Goal: Task Accomplishment & Management: Use online tool/utility

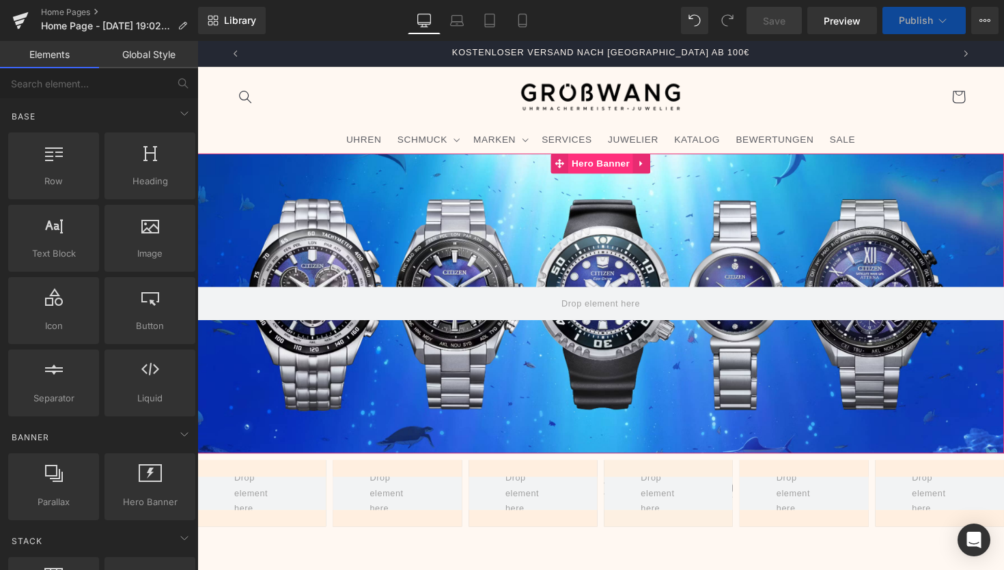
click at [604, 168] on span "Hero Banner" at bounding box center [610, 166] width 66 height 20
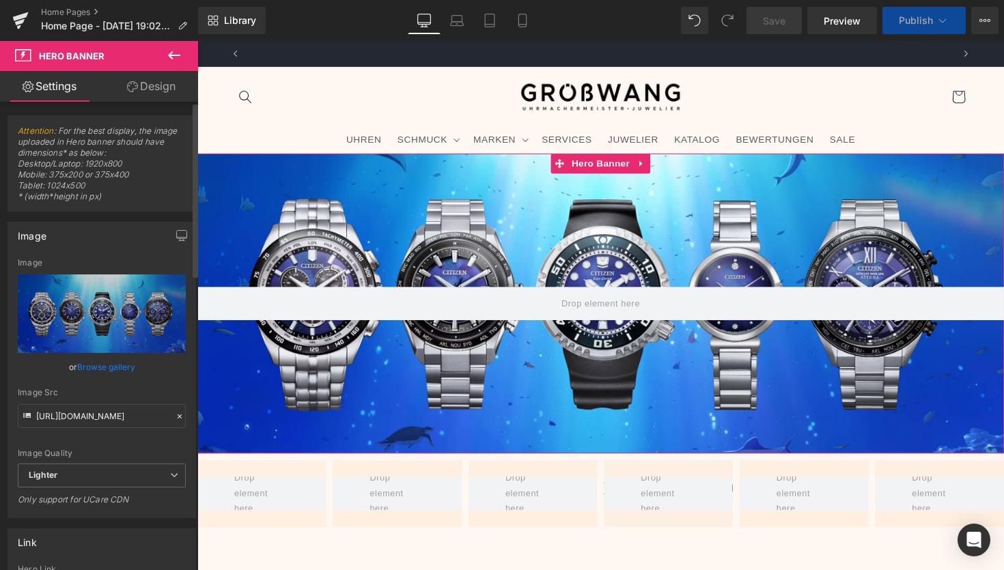
scroll to position [0, 724]
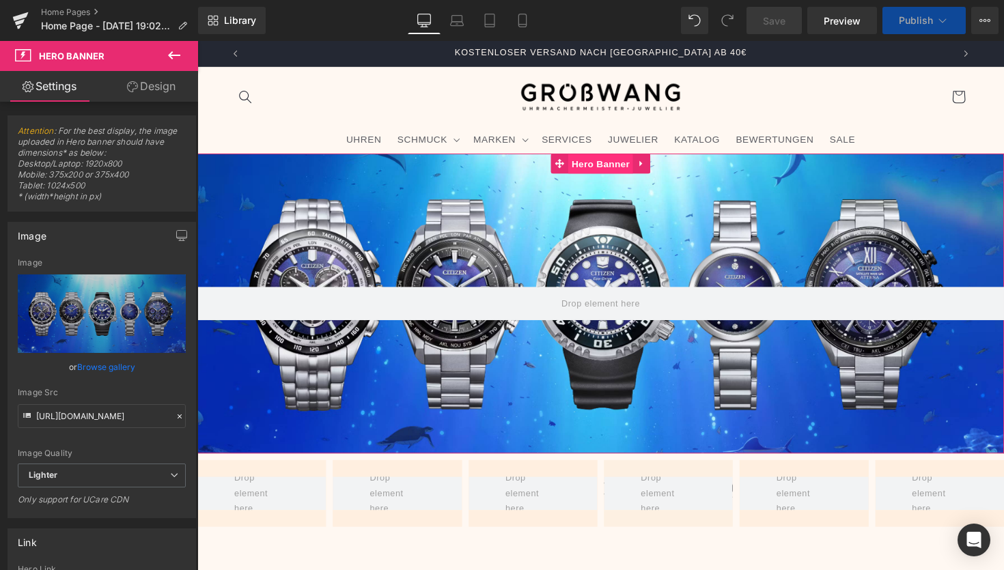
click at [600, 168] on span "Hero Banner" at bounding box center [610, 167] width 66 height 20
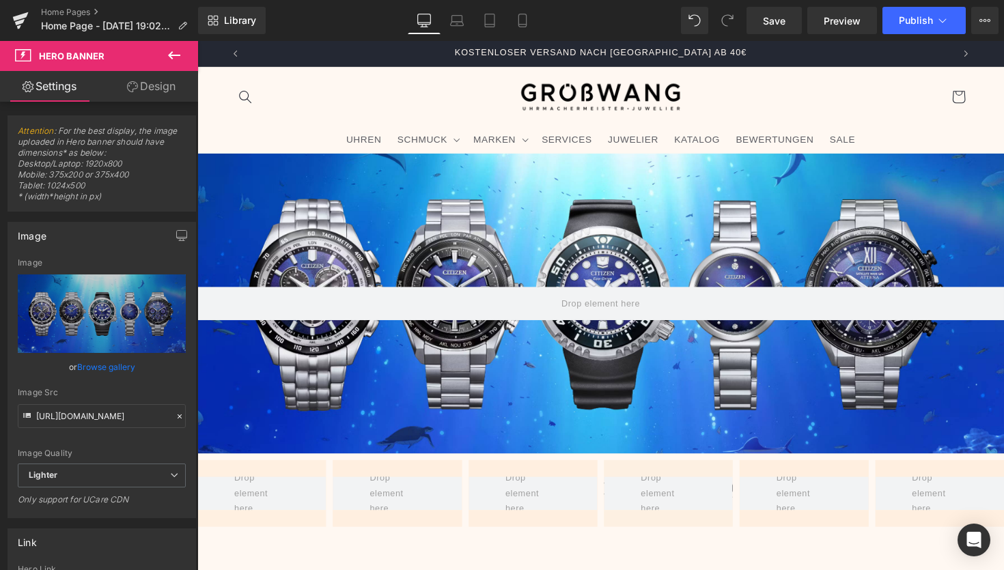
click at [175, 53] on icon at bounding box center [174, 55] width 16 height 16
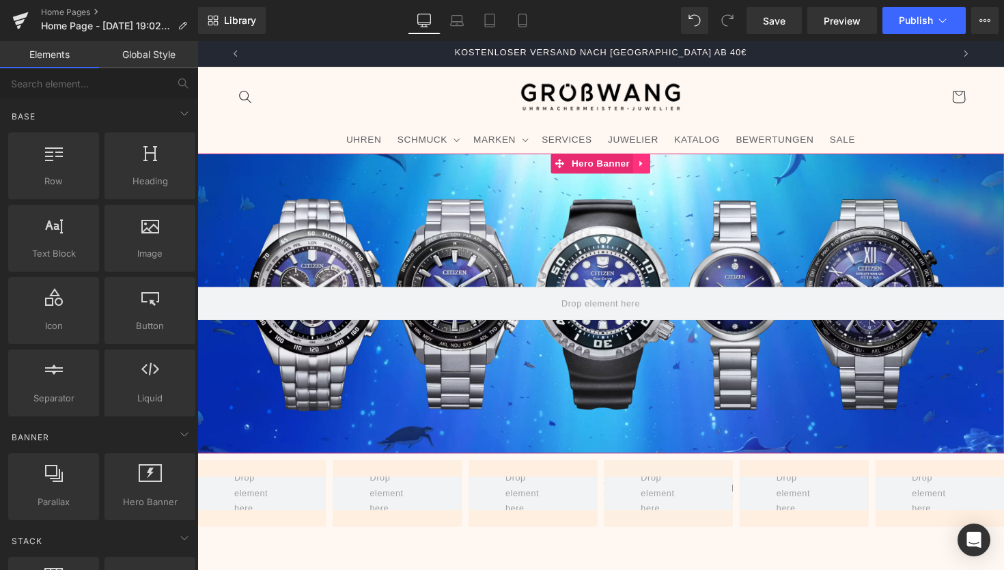
click at [650, 167] on icon at bounding box center [651, 166] width 3 height 6
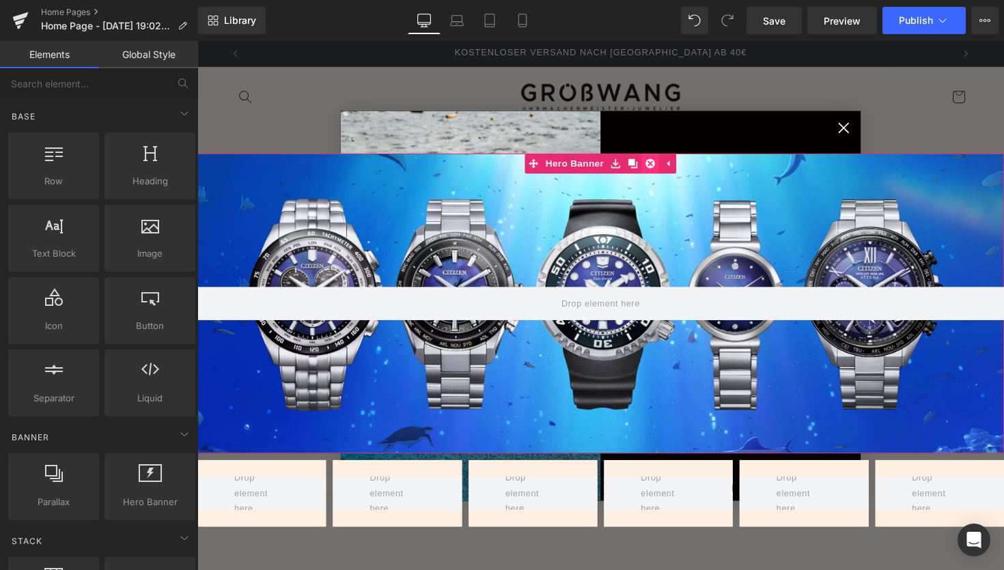
click at [659, 167] on icon at bounding box center [662, 167] width 10 height 10
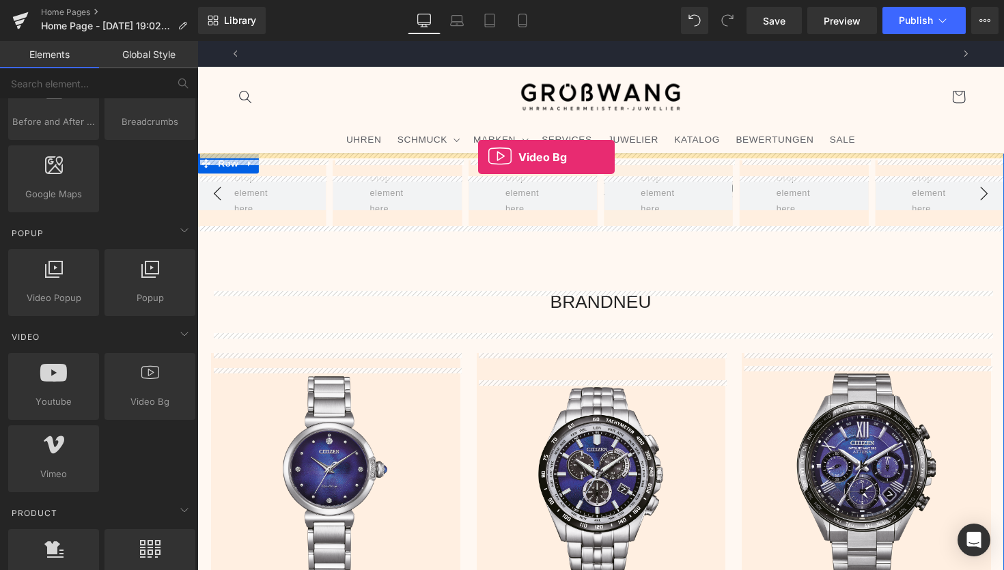
scroll to position [0, 0]
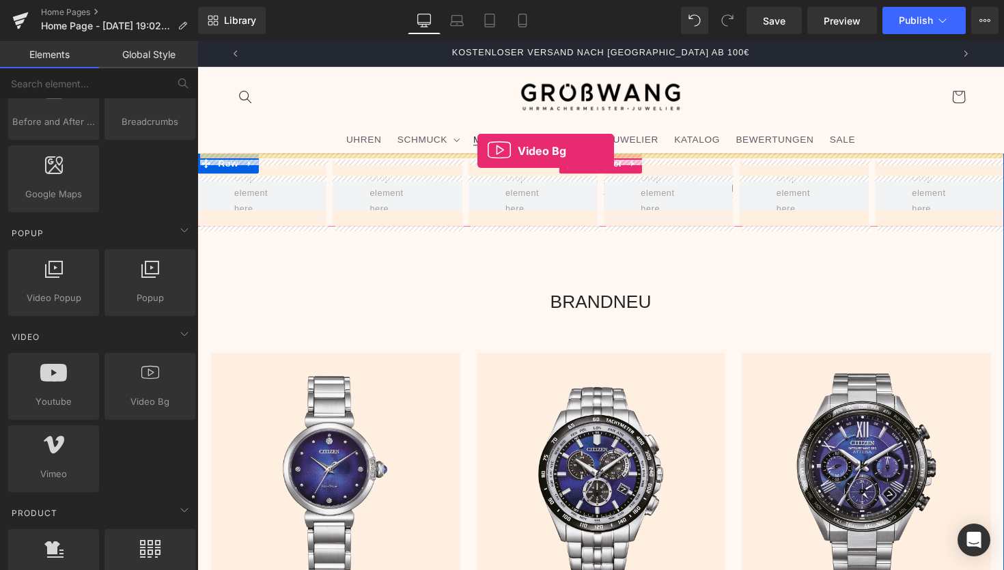
drag, startPoint x: 335, startPoint y: 436, endPoint x: 484, endPoint y: 154, distance: 319.3
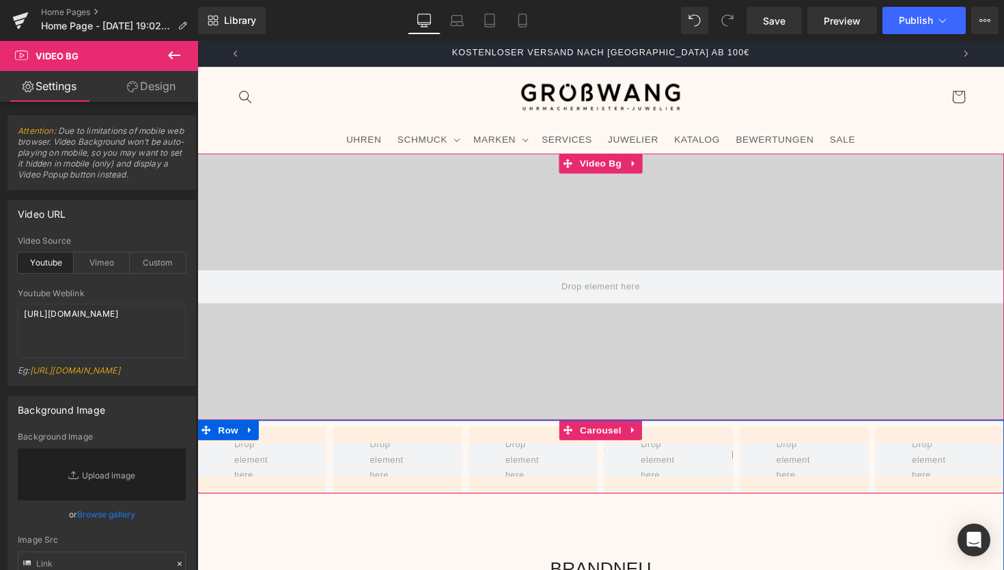
click at [604, 167] on span "Video Bg" at bounding box center [611, 166] width 50 height 20
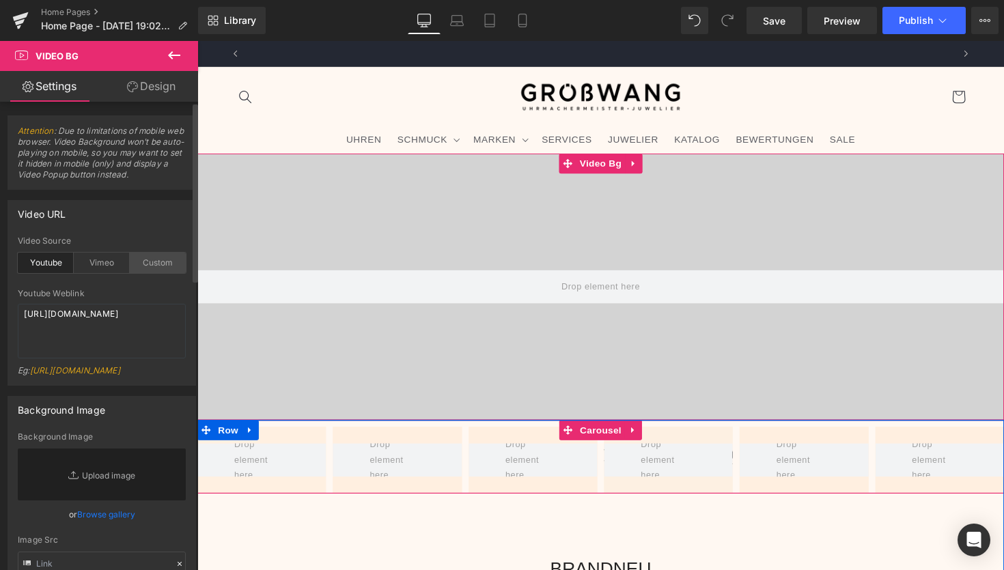
click at [145, 262] on div "Custom" at bounding box center [158, 263] width 56 height 20
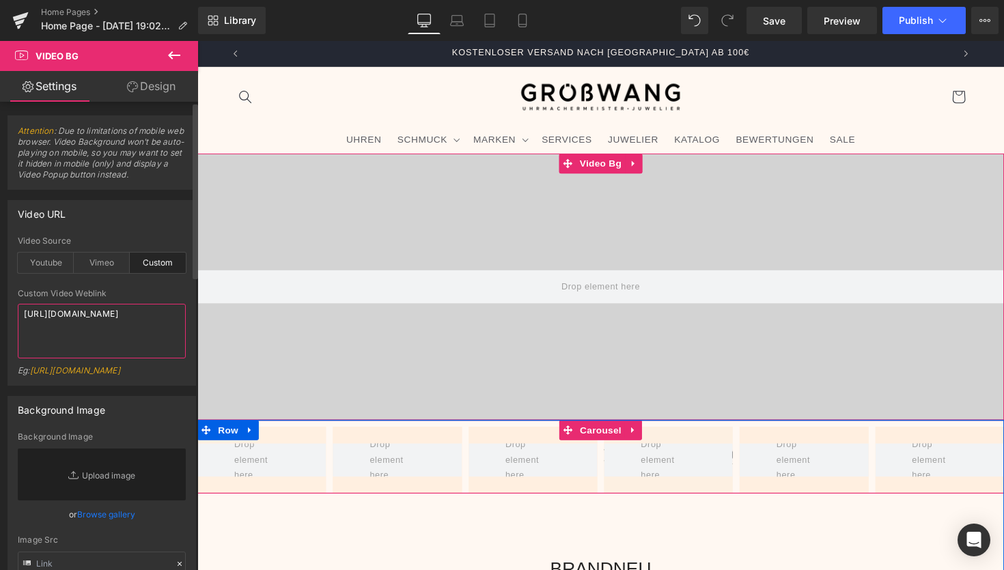
drag, startPoint x: 135, startPoint y: 335, endPoint x: 0, endPoint y: 281, distance: 145.6
click at [0, 283] on div "Video URL youtube Video Source Youtube Vimeo Custom Youtube Weblink [URL][DOMAI…" at bounding box center [102, 288] width 204 height 196
paste textarea "videos/c/o/v/c8ce19f646464261b8bff2b80d2cb752.mp4"
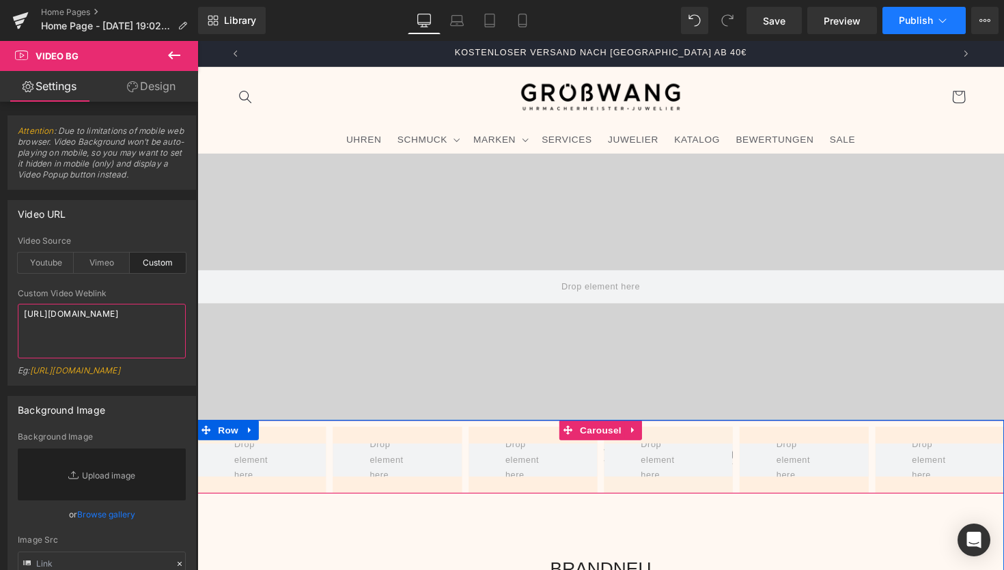
type textarea "[URL][DOMAIN_NAME]"
click at [915, 20] on span "Publish" at bounding box center [916, 20] width 34 height 11
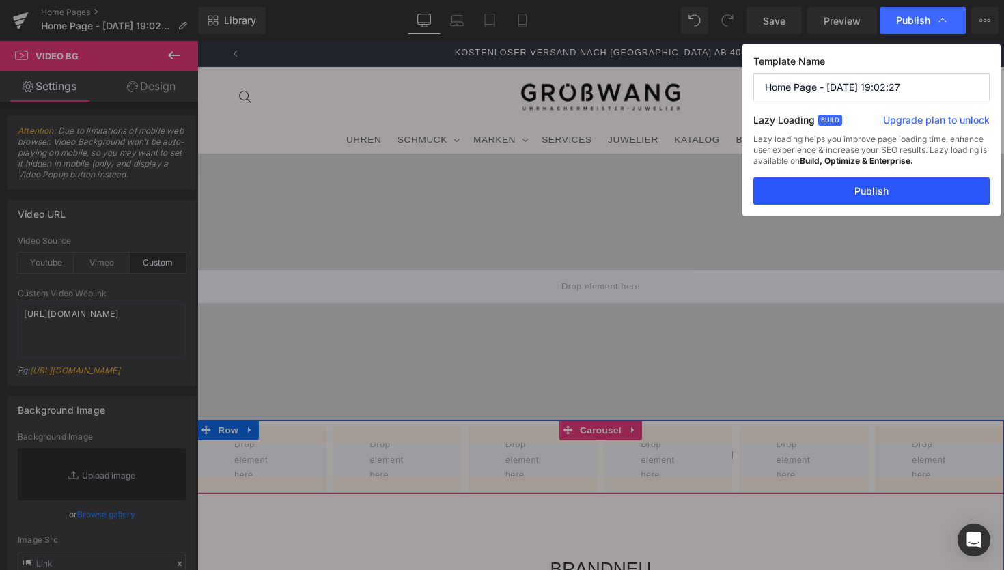
click at [801, 184] on button "Publish" at bounding box center [871, 191] width 236 height 27
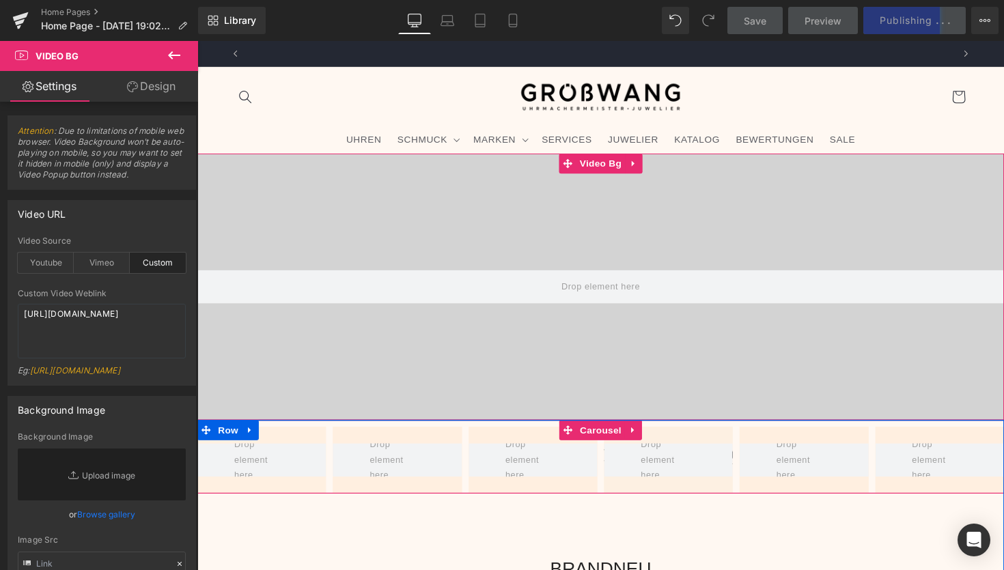
scroll to position [0, 0]
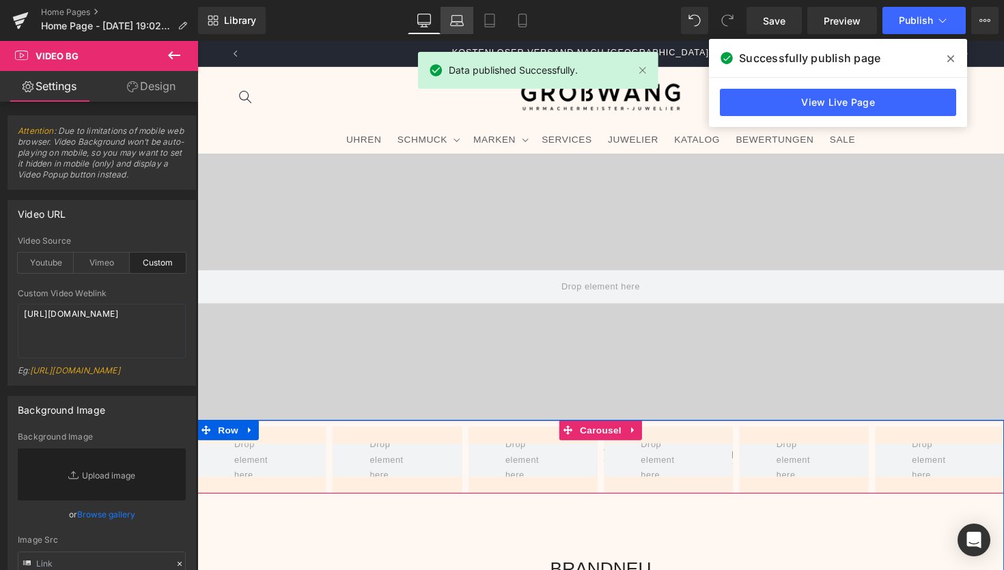
click at [458, 18] on icon at bounding box center [457, 21] width 14 height 14
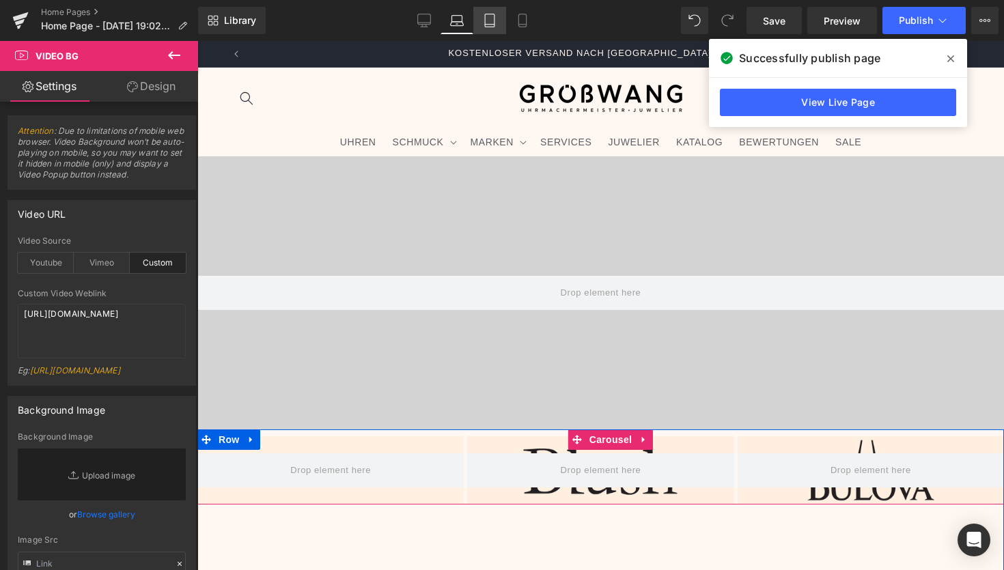
click at [479, 20] on link "Tablet" at bounding box center [489, 20] width 33 height 27
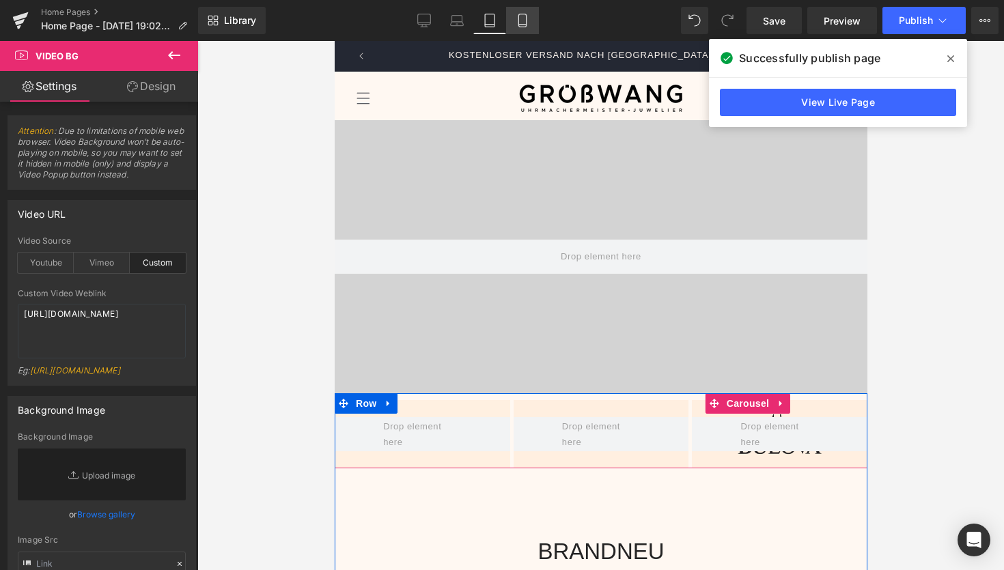
click at [515, 18] on link "Mobile" at bounding box center [522, 20] width 33 height 27
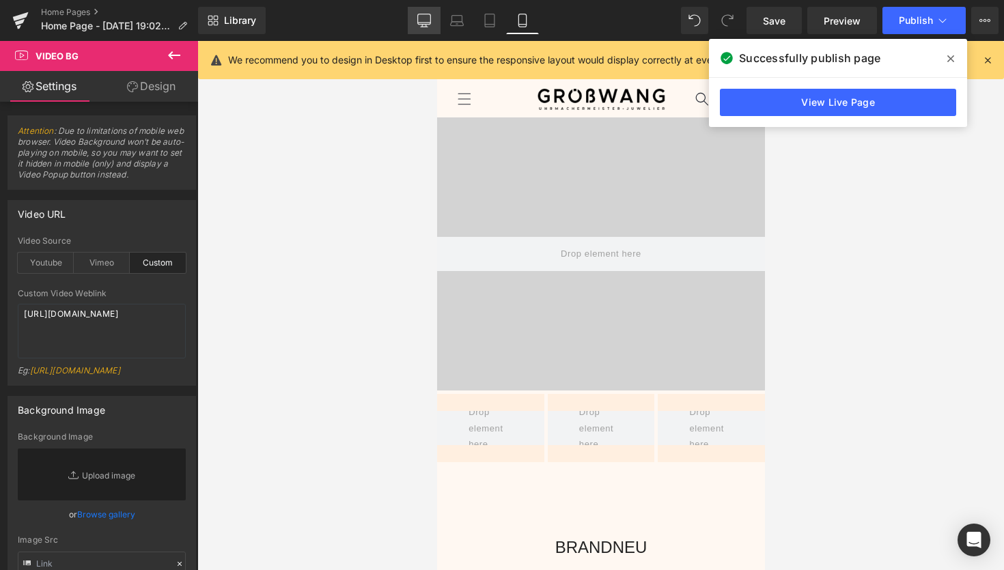
scroll to position [0, 250]
click at [415, 18] on link "Desktop" at bounding box center [424, 20] width 33 height 27
